Goal: Communication & Community: Answer question/provide support

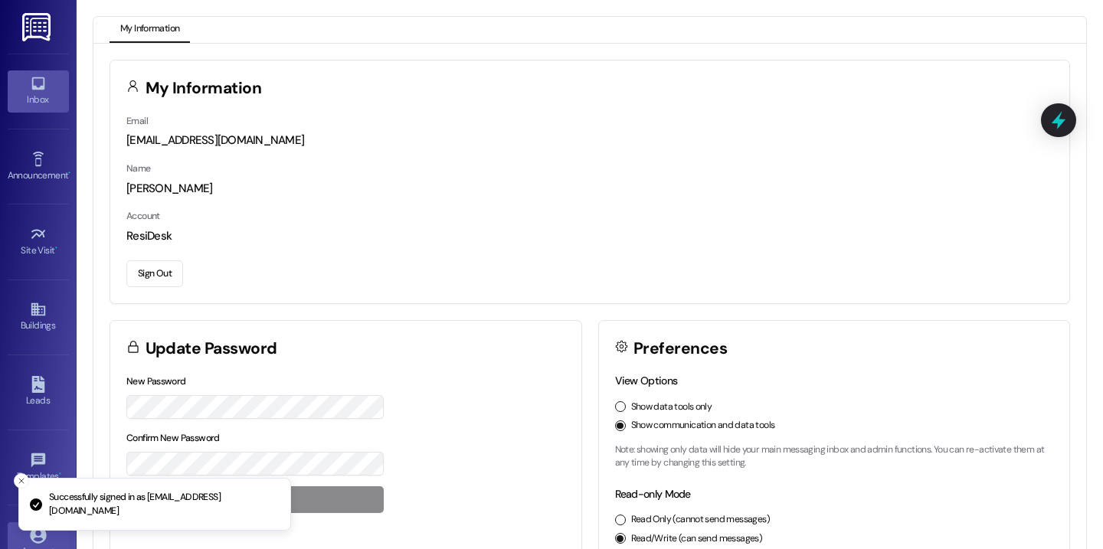
click at [60, 96] on div "Inbox" at bounding box center [38, 99] width 77 height 15
